Goal: Task Accomplishment & Management: Manage account settings

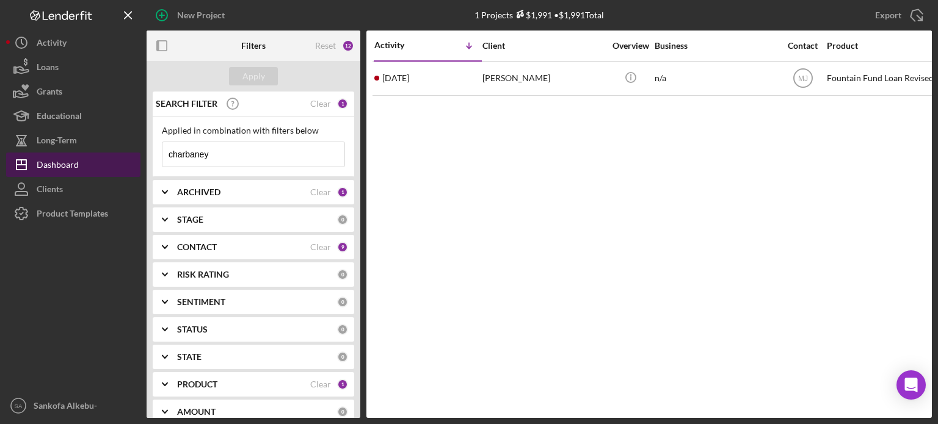
drag, startPoint x: 211, startPoint y: 156, endPoint x: 139, endPoint y: 162, distance: 72.9
click at [139, 162] on div "New Project 1 Projects $1,991 • $1,991 Total charbaney Export Icon/Export Filte…" at bounding box center [469, 209] width 926 height 418
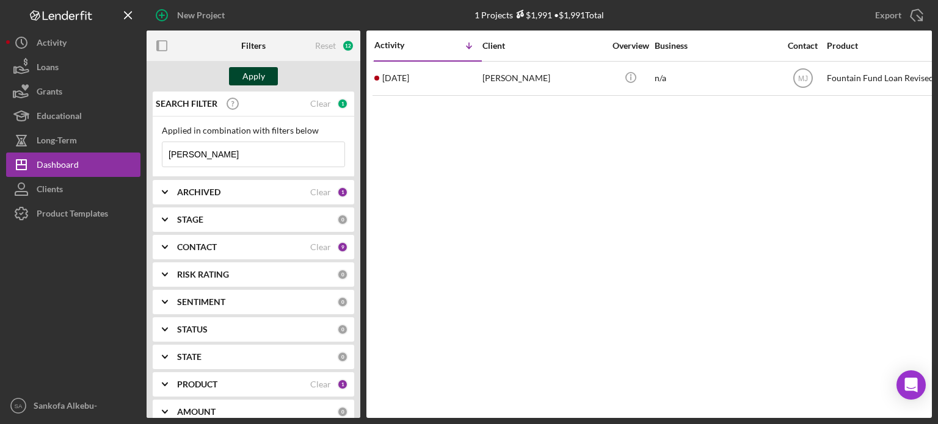
type input "[PERSON_NAME]"
click at [242, 76] on div "Apply" at bounding box center [253, 76] width 23 height 18
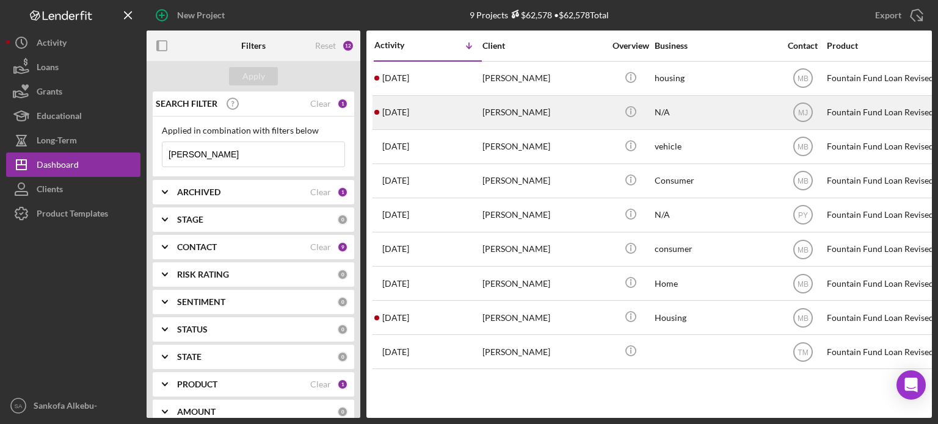
click at [541, 114] on div "[PERSON_NAME]" at bounding box center [543, 112] width 122 height 32
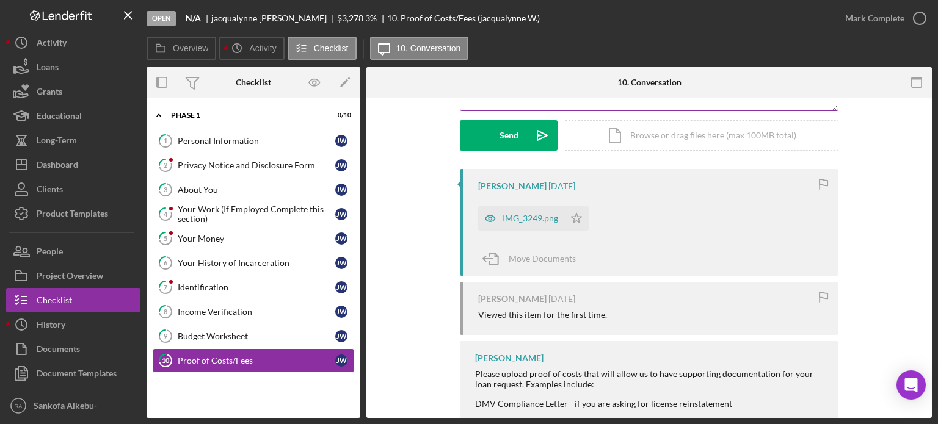
scroll to position [183, 0]
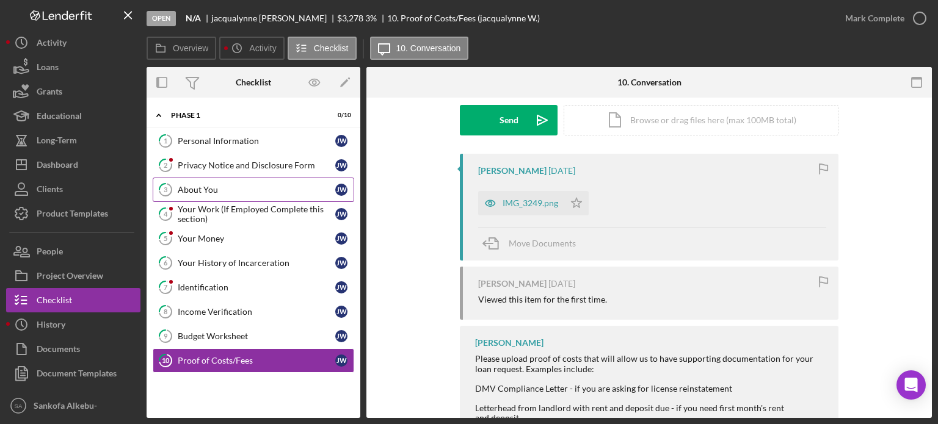
click at [260, 187] on div "About You" at bounding box center [257, 190] width 158 height 10
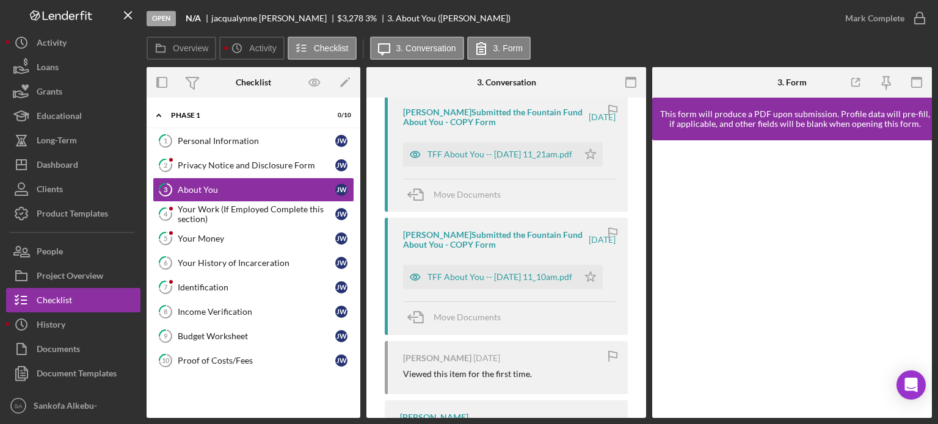
scroll to position [188, 0]
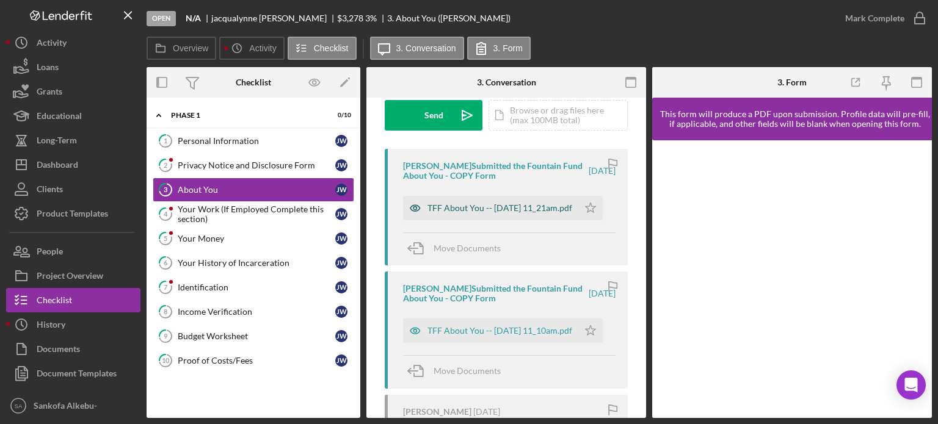
click at [481, 212] on div "TFF About You -- [DATE] 11_21am.pdf" at bounding box center [500, 208] width 145 height 10
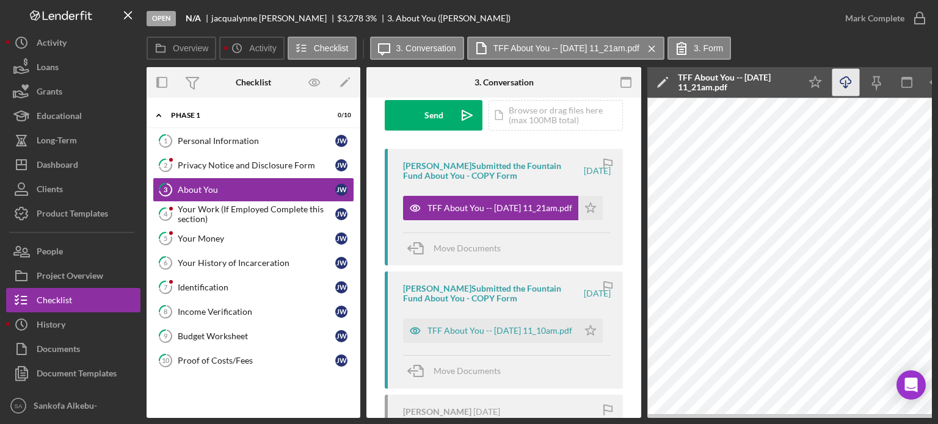
click at [845, 89] on icon "Icon/Download" at bounding box center [845, 82] width 27 height 27
